Goal: Task Accomplishment & Management: Manage account settings

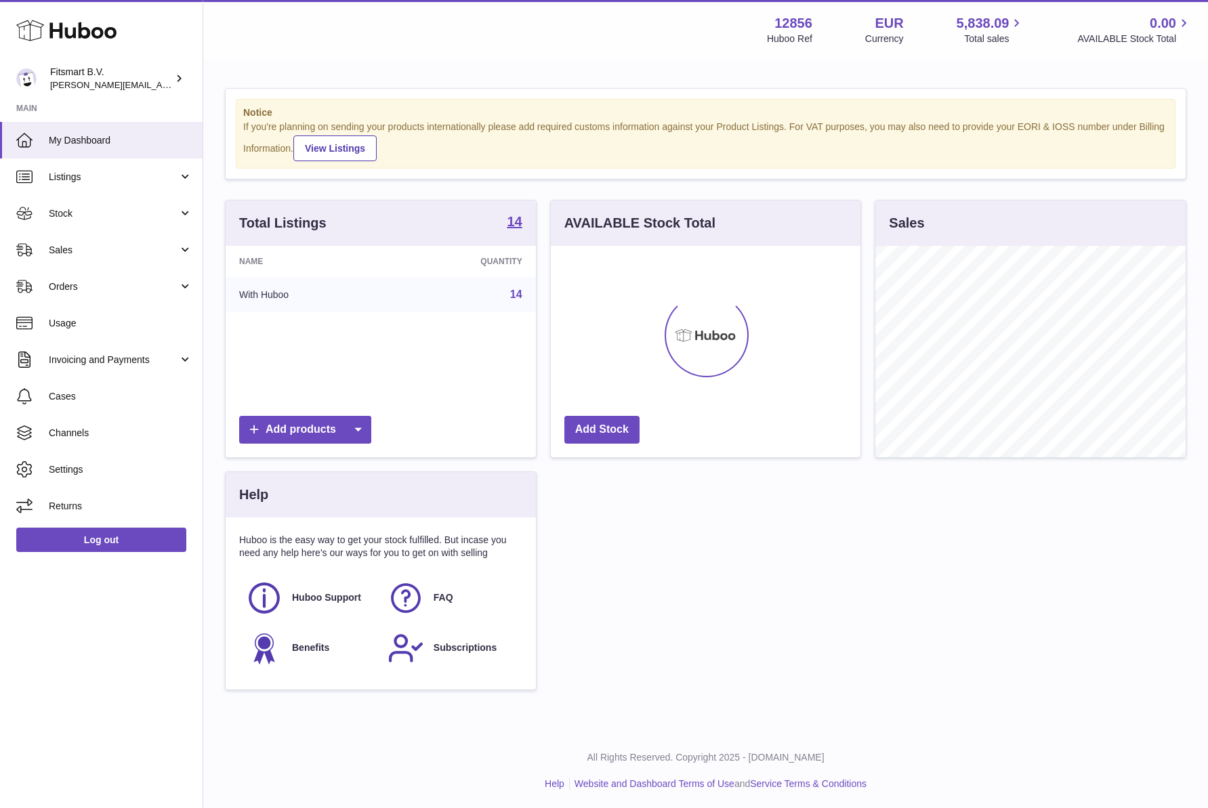
scroll to position [211, 310]
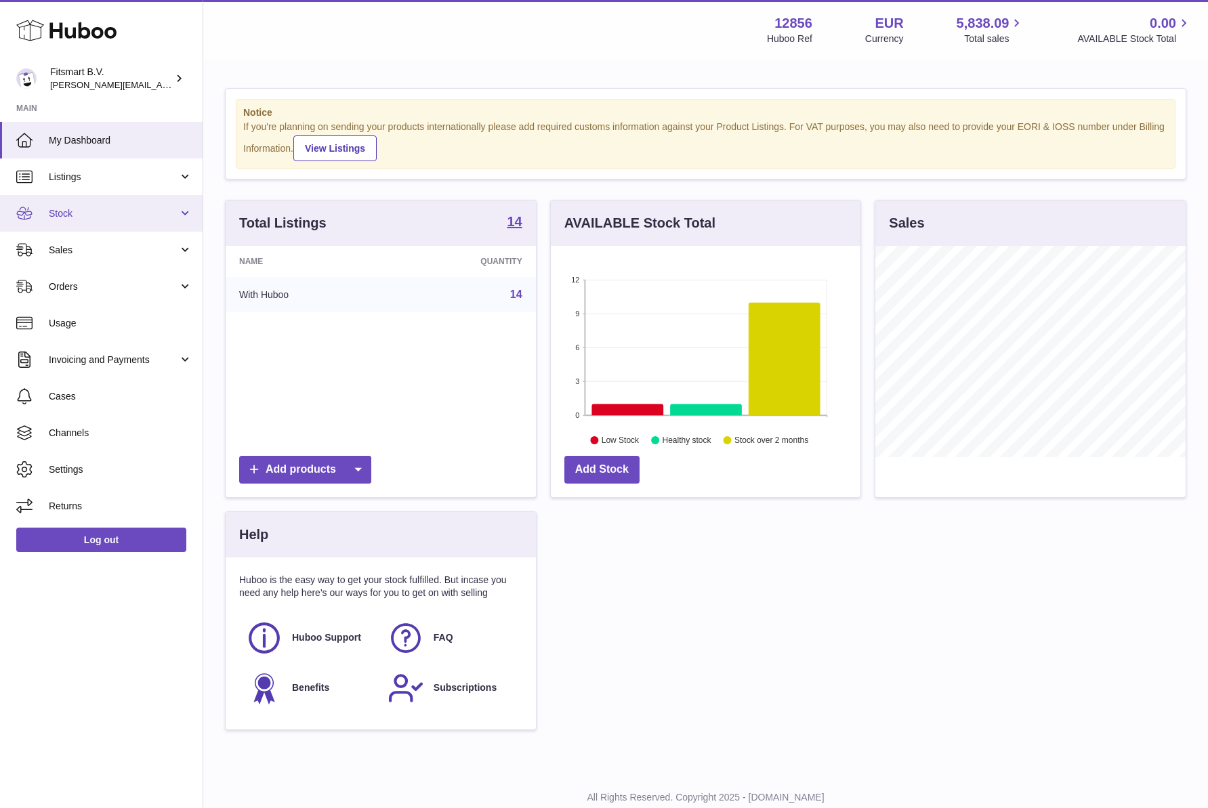
click at [65, 203] on link "Stock" at bounding box center [101, 213] width 203 height 37
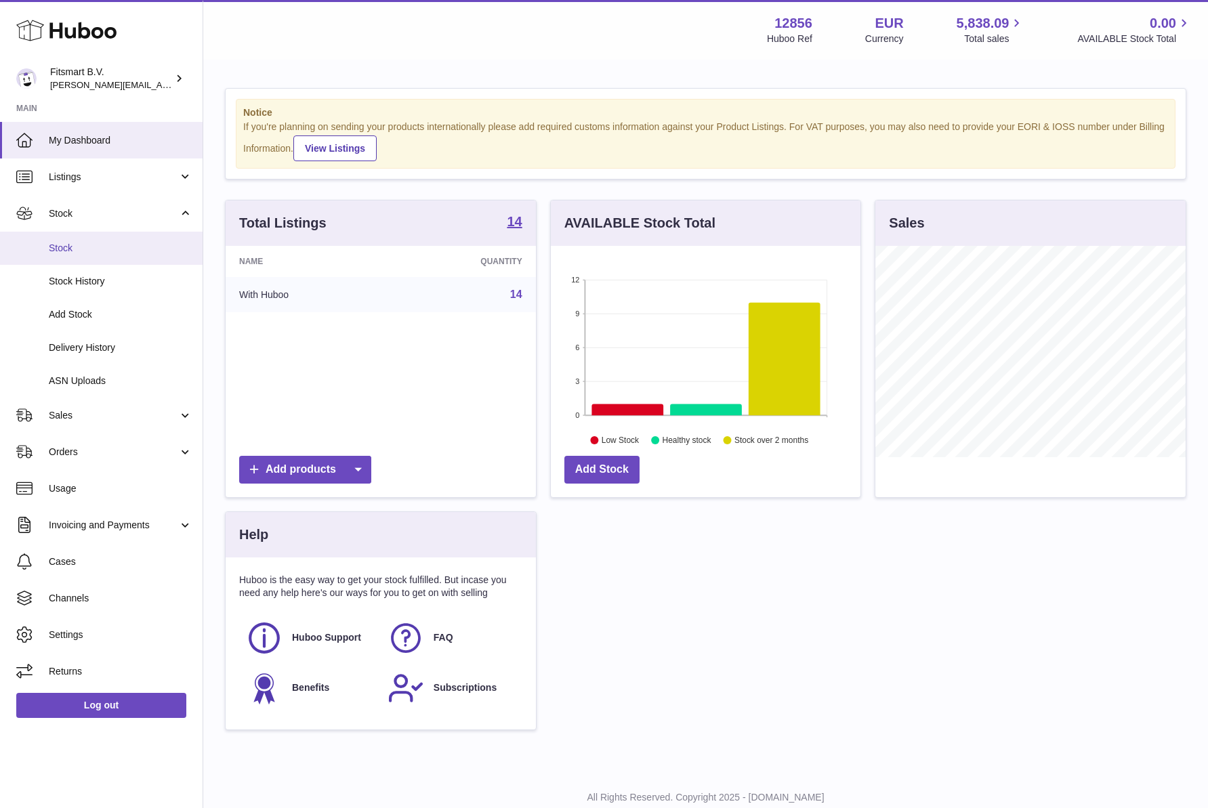
click at [65, 249] on span "Stock" at bounding box center [121, 248] width 144 height 13
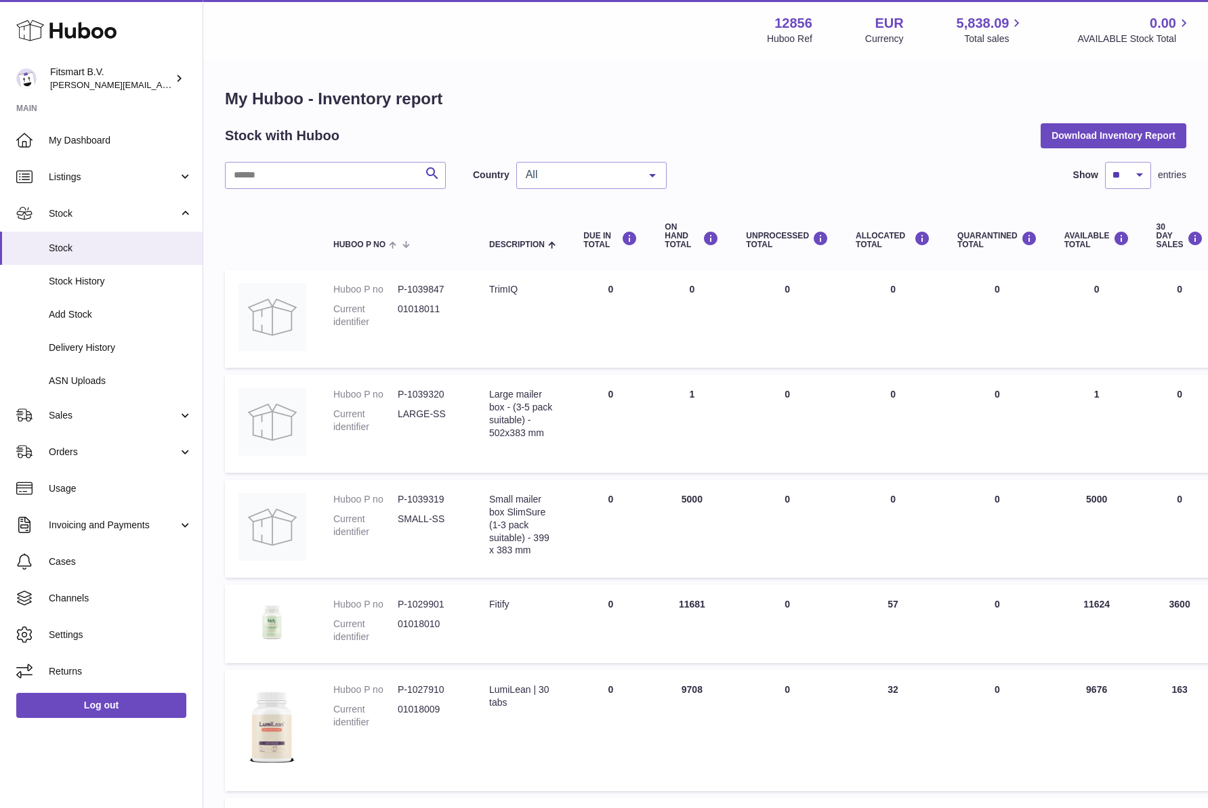
scroll to position [643, 0]
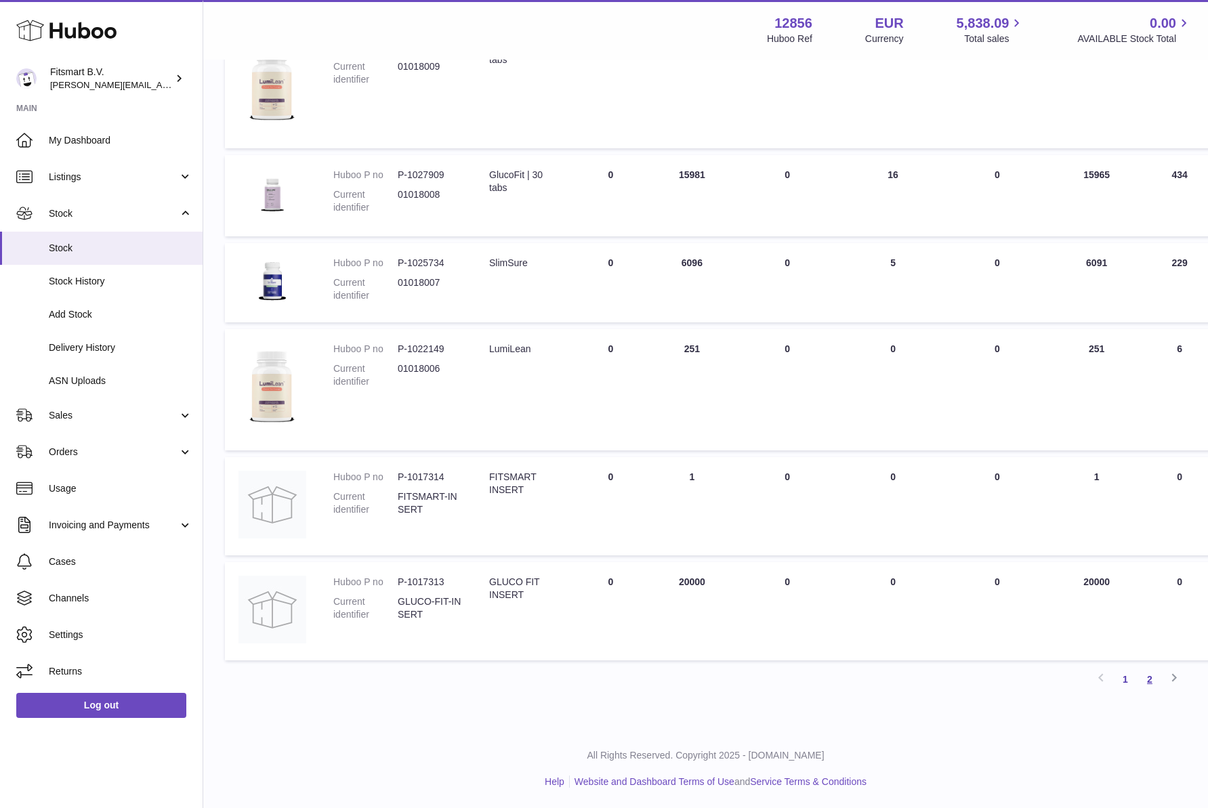
click at [1151, 679] on link "2" at bounding box center [1150, 679] width 24 height 24
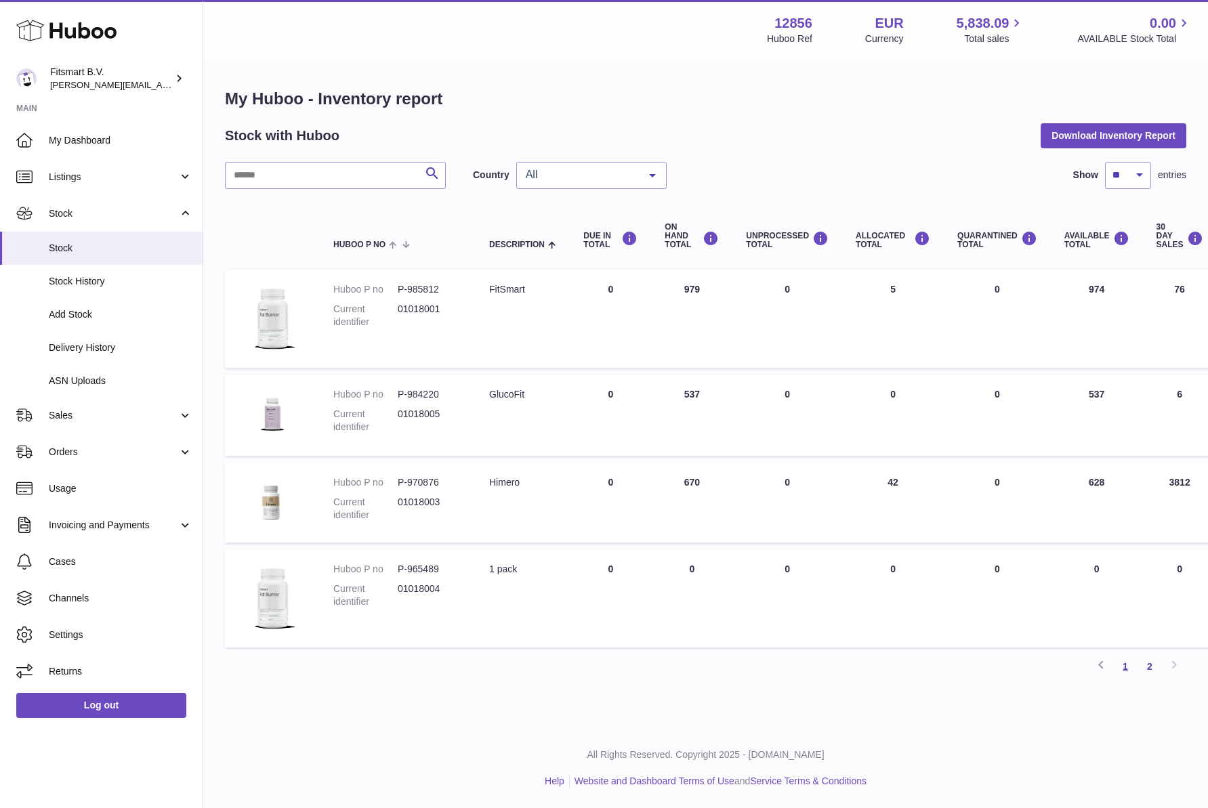
click at [1132, 669] on link "1" at bounding box center [1125, 667] width 24 height 24
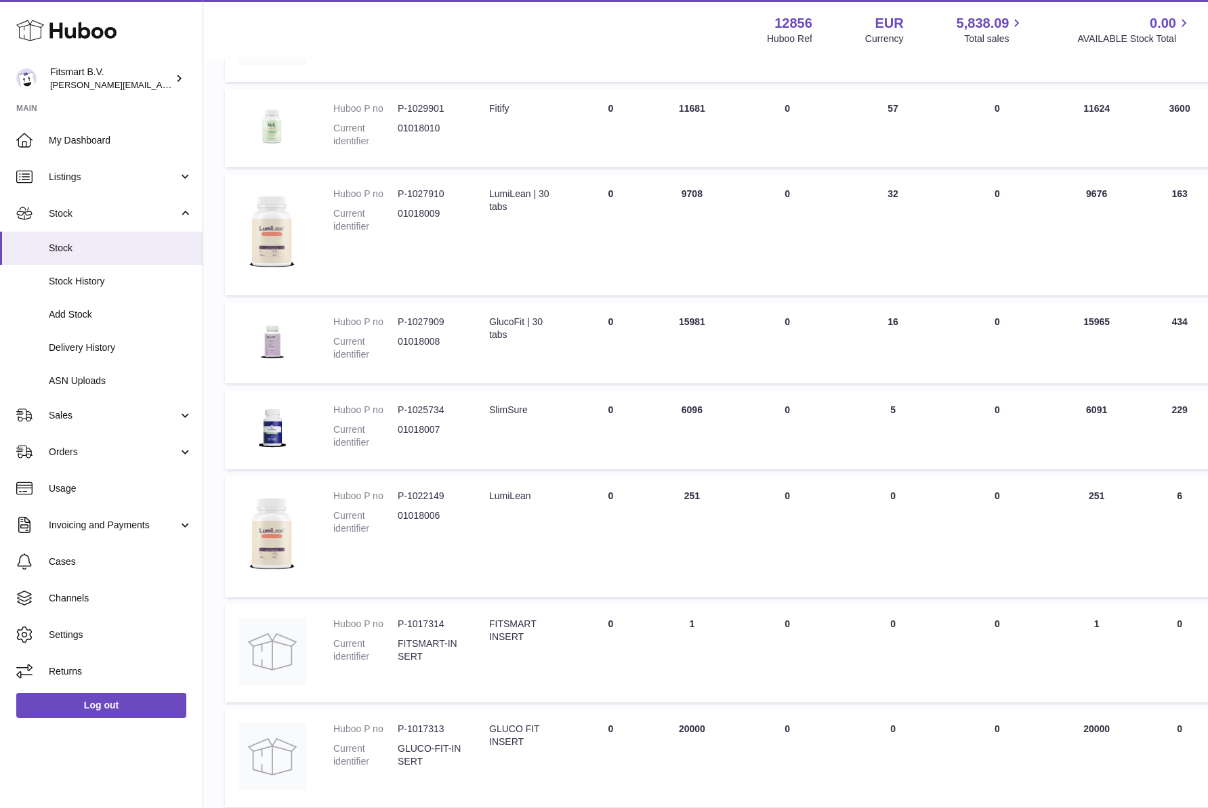
scroll to position [501, 0]
